Goal: Information Seeking & Learning: Learn about a topic

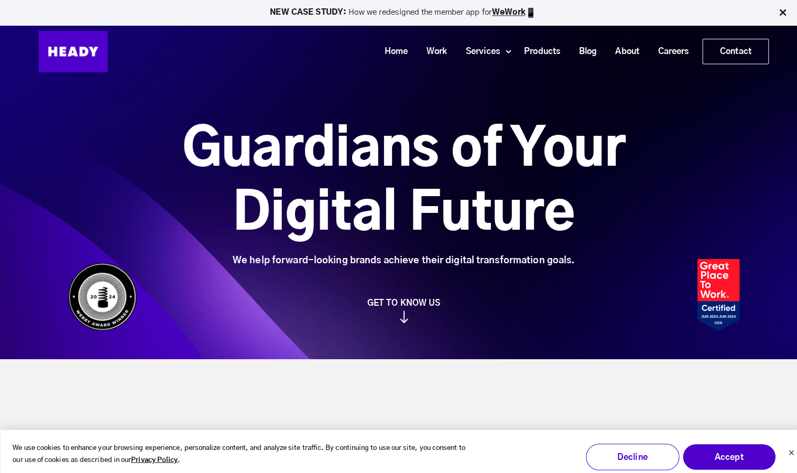
click at [775, 14] on img at bounding box center [772, 12] width 10 height 10
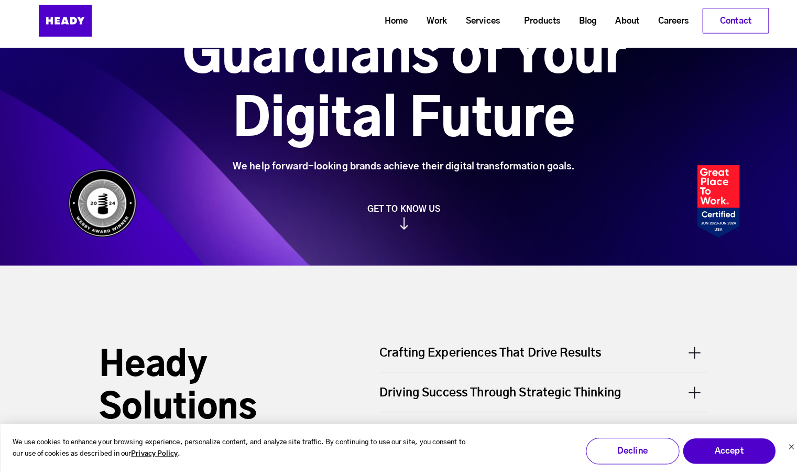
scroll to position [207, 0]
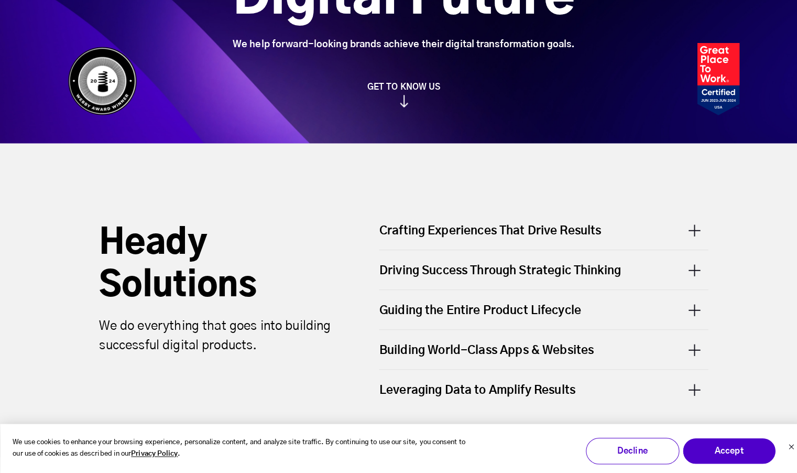
click at [475, 255] on div "Driving Success Through Strategic Thinking" at bounding box center [536, 272] width 325 height 39
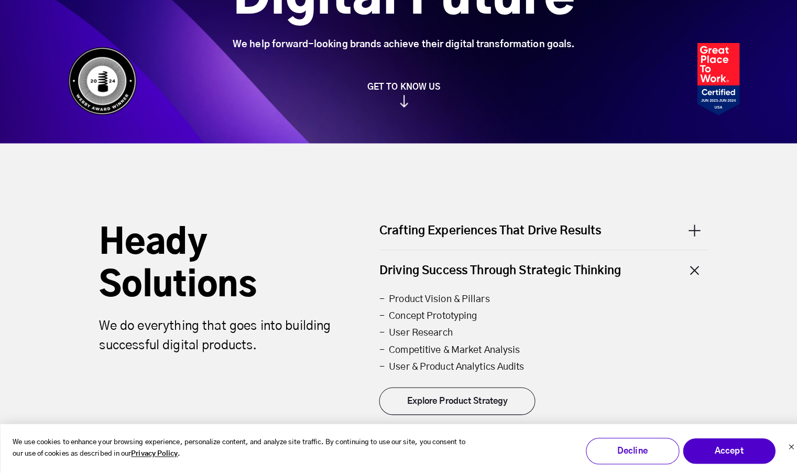
click at [393, 278] on div "Driving Success Through Strategic Thinking" at bounding box center [536, 272] width 325 height 39
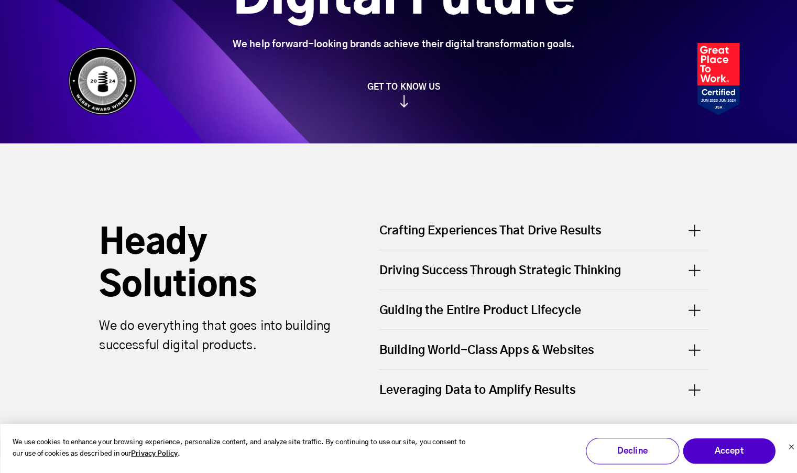
click at [403, 342] on div "Building World-Class Apps & Websites" at bounding box center [536, 350] width 325 height 39
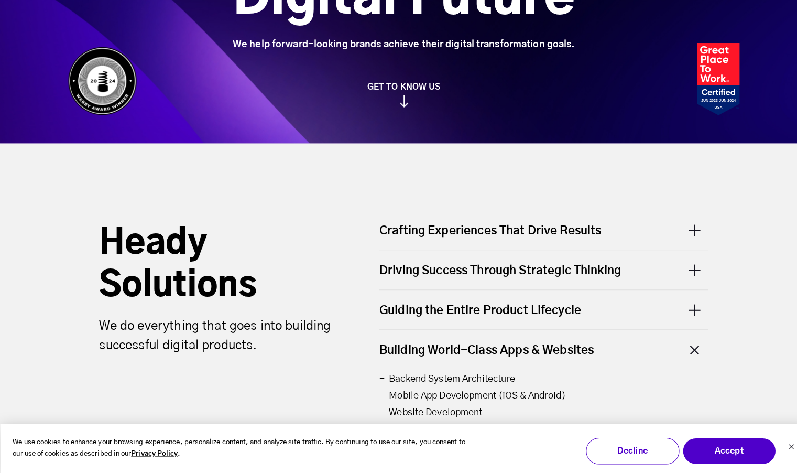
click at [395, 356] on div "Building World-Class Apps & Websites" at bounding box center [536, 350] width 325 height 39
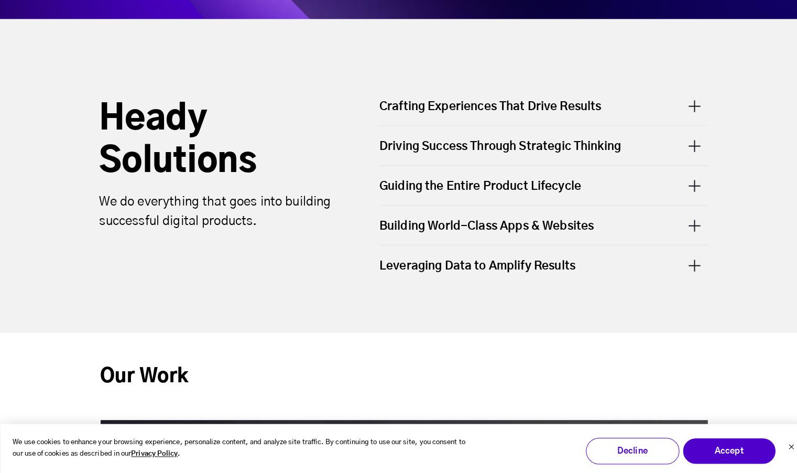
click at [390, 267] on div "Leveraging Data to Amplify Results" at bounding box center [536, 267] width 325 height 39
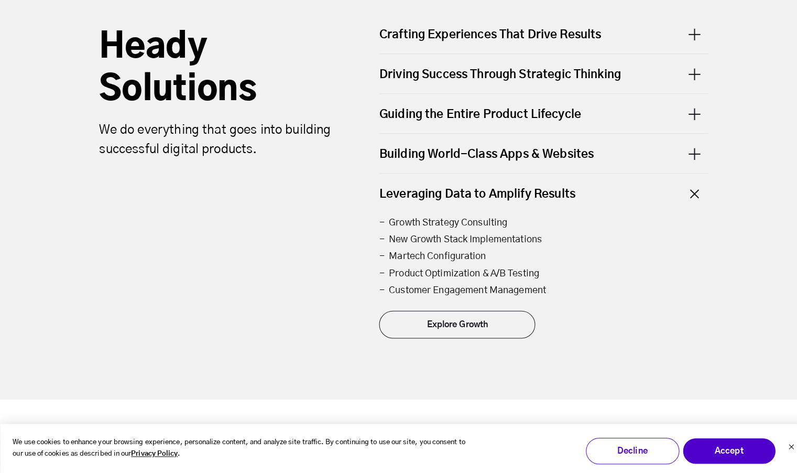
scroll to position [497, 0]
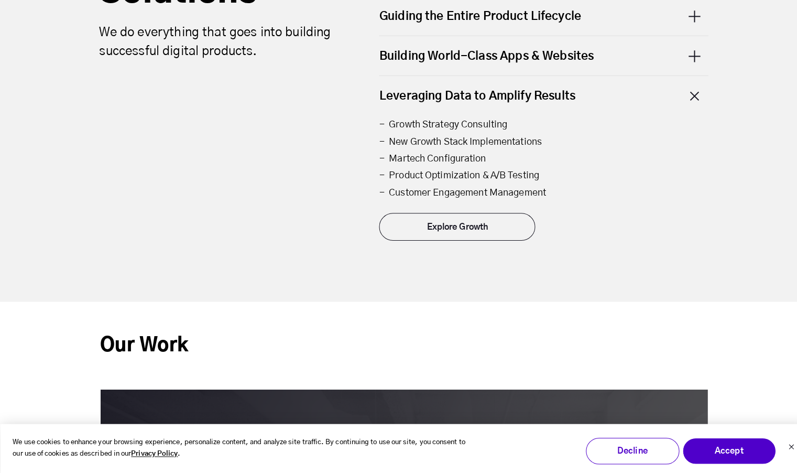
click at [102, 167] on div "Heady Solutions We do everything that goes into building successful digital pro…" at bounding box center [221, 96] width 266 height 342
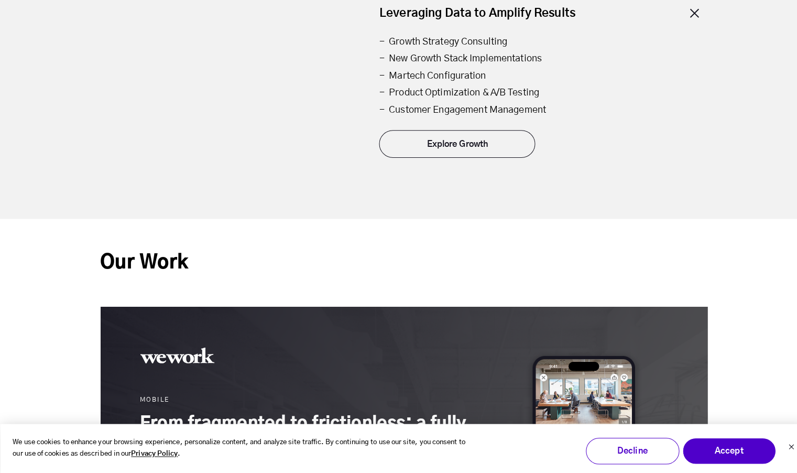
scroll to position [833, 0]
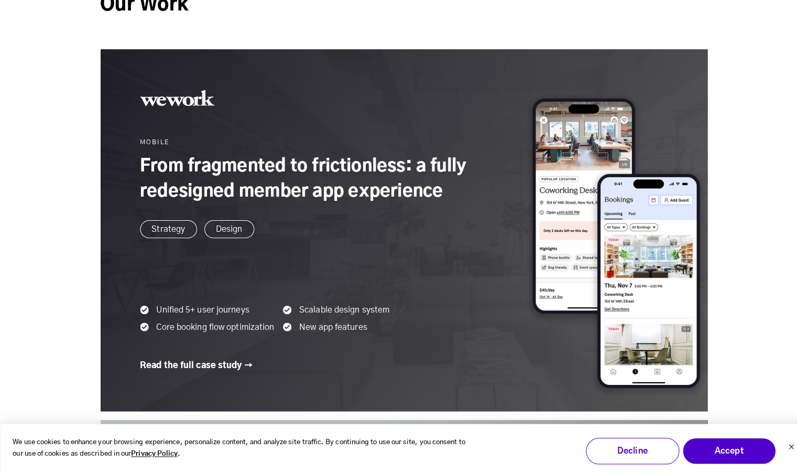
drag, startPoint x: 701, startPoint y: 239, endPoint x: 420, endPoint y: 162, distance: 291.7
click at [420, 162] on link at bounding box center [399, 232] width 600 height 357
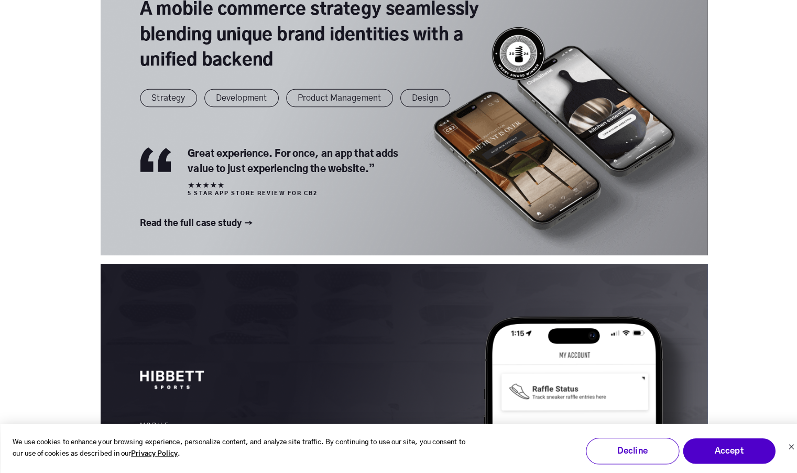
scroll to position [1433, 0]
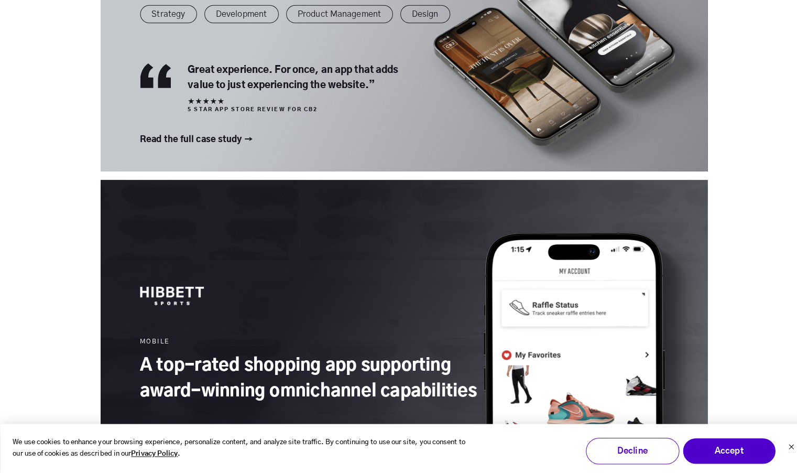
click at [71, 118] on div "Our Work MOBILE From fragmented to frictionless: a fully redesigned member app …" at bounding box center [398, 53] width 797 height 1370
click at [62, 117] on div "Our Work MOBILE From fragmented to frictionless: a fully redesigned member app …" at bounding box center [398, 53] width 797 height 1370
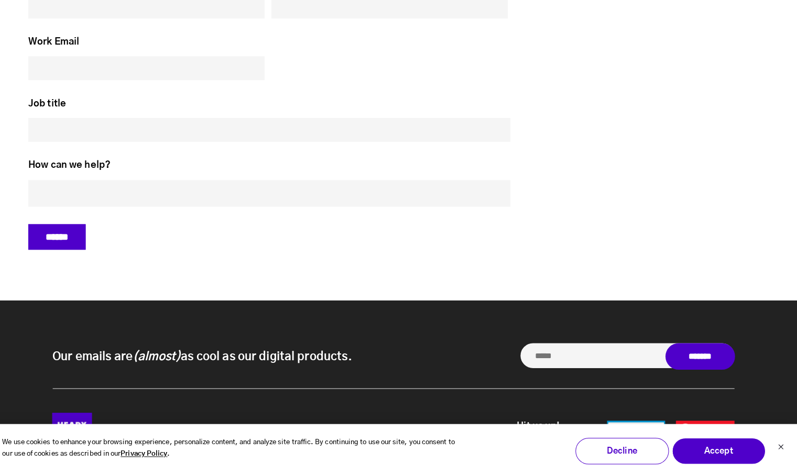
scroll to position [4597, 0]
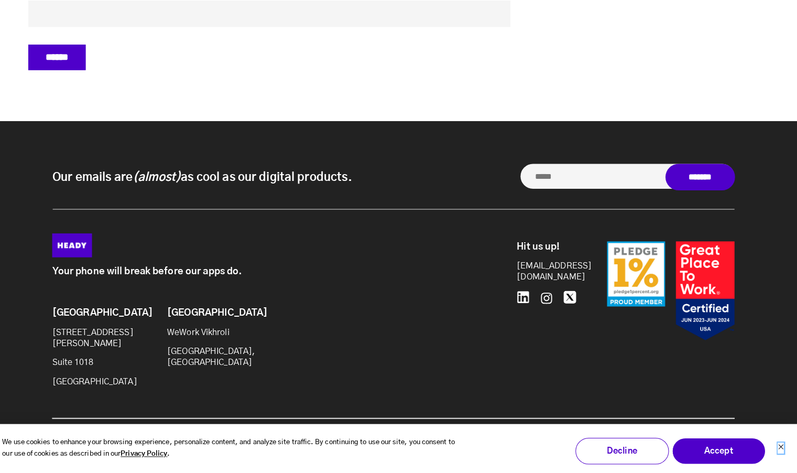
click at [784, 447] on icon "Dismiss cookie banner" at bounding box center [781, 446] width 6 height 6
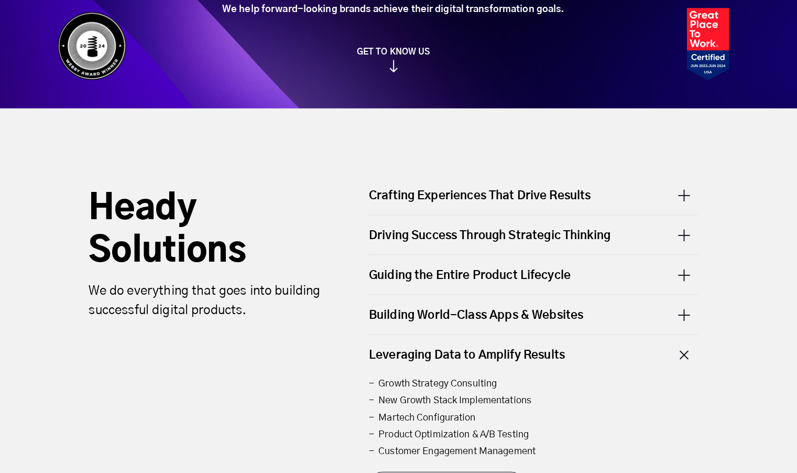
scroll to position [0, 0]
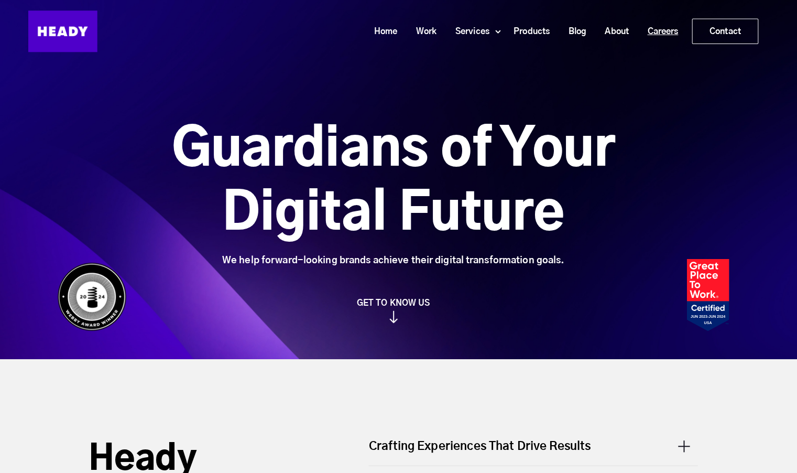
click at [663, 39] on link "Careers" at bounding box center [660, 30] width 49 height 19
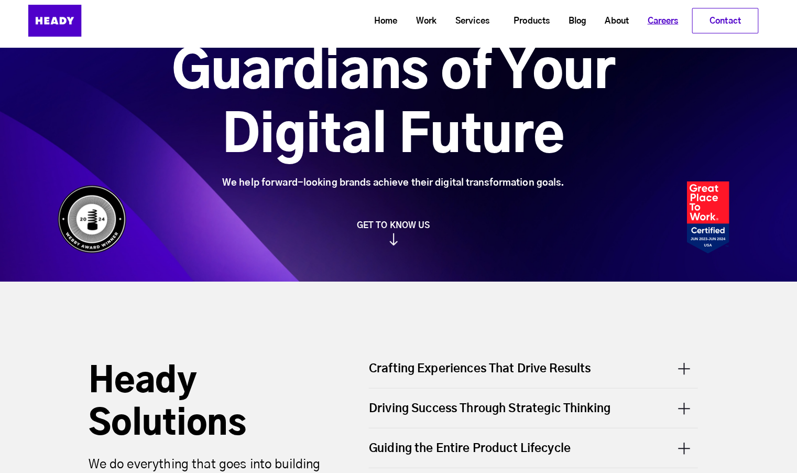
scroll to position [71, 0]
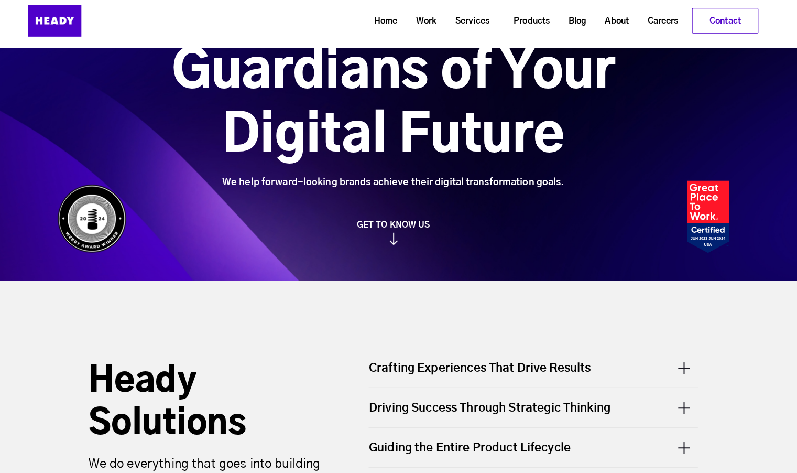
click at [409, 244] on link "GET TO KNOW US" at bounding box center [399, 234] width 674 height 25
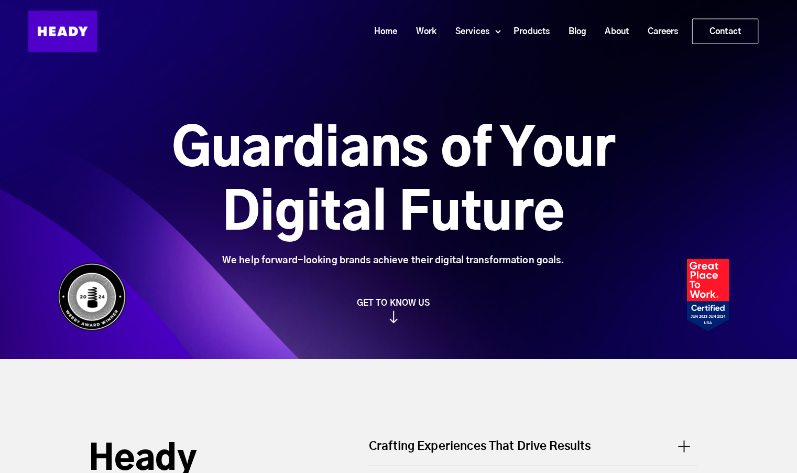
click at [401, 318] on img at bounding box center [399, 313] width 8 height 12
click at [654, 33] on link "Careers" at bounding box center [660, 30] width 49 height 19
